Goal: Check status: Check status

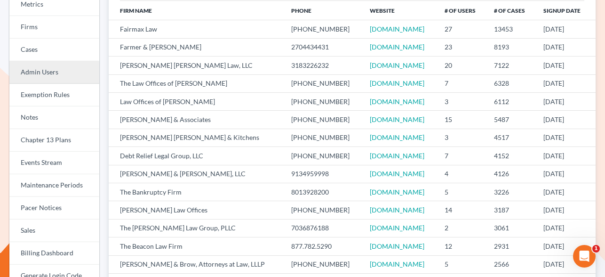
scroll to position [91, 0]
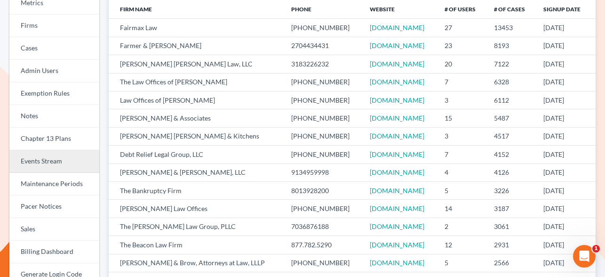
click at [56, 166] on link "Events Stream" at bounding box center [54, 161] width 90 height 23
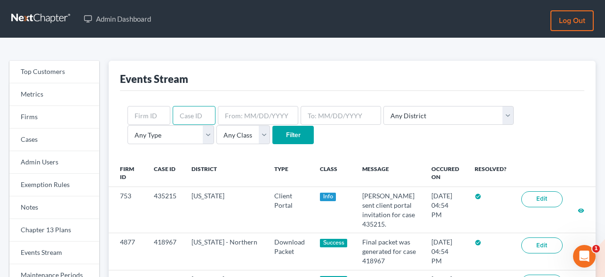
click at [201, 117] on input "text" at bounding box center [194, 115] width 43 height 19
paste input "428998"
type input "428998"
click at [272, 129] on input "Filter" at bounding box center [292, 135] width 41 height 19
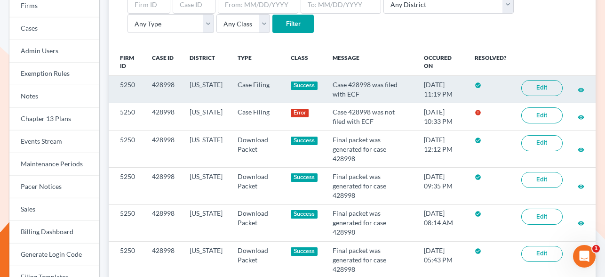
scroll to position [112, 0]
click at [0, 0] on div "Top Customers Metrics Firms Cases Admin Users Exemption Rules Notes Chapter 13 …" at bounding box center [302, 226] width 605 height 599
drag, startPoint x: 415, startPoint y: 93, endPoint x: 451, endPoint y: 94, distance: 35.8
click at [451, 94] on td "07/31/2025 11:19 PM" at bounding box center [441, 88] width 51 height 27
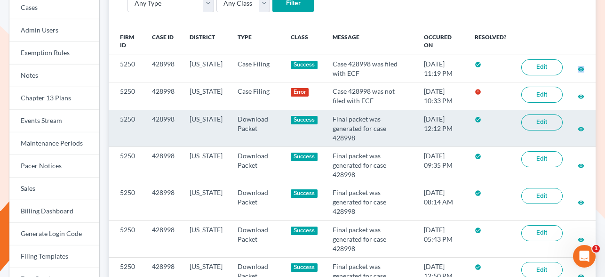
scroll to position [129, 0]
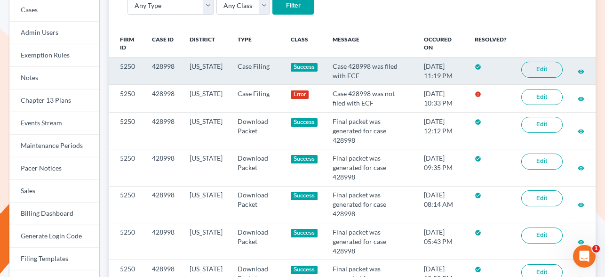
click at [352, 67] on td "Case 428998 was filed with ECF" at bounding box center [370, 70] width 91 height 27
click at [353, 67] on td "Case 428998 was filed with ECF" at bounding box center [370, 70] width 91 height 27
